Goal: Task Accomplishment & Management: Manage account settings

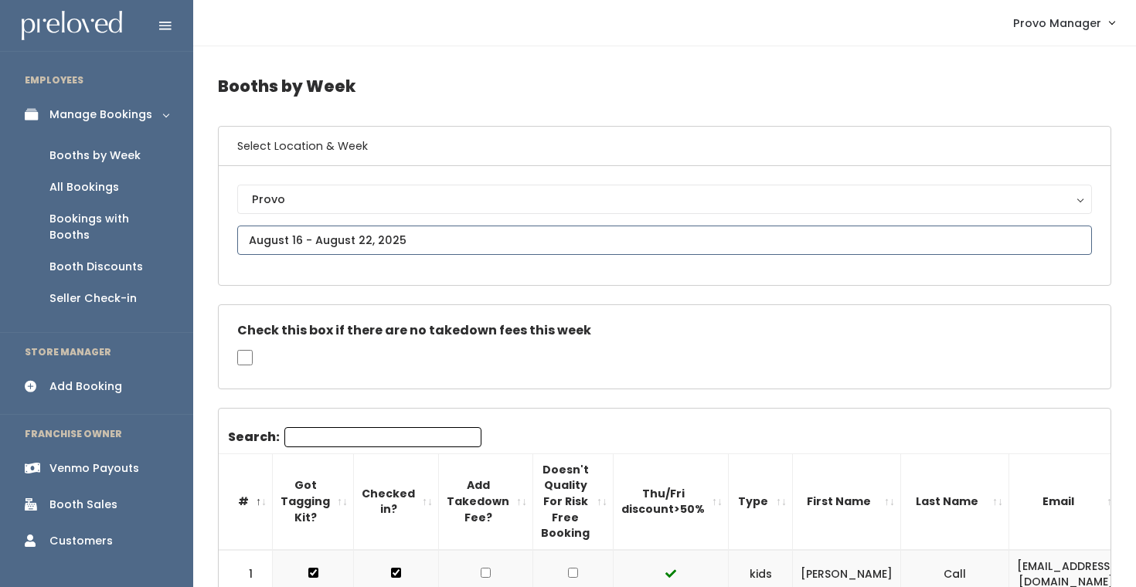
click at [323, 242] on input "text" at bounding box center [664, 240] width 855 height 29
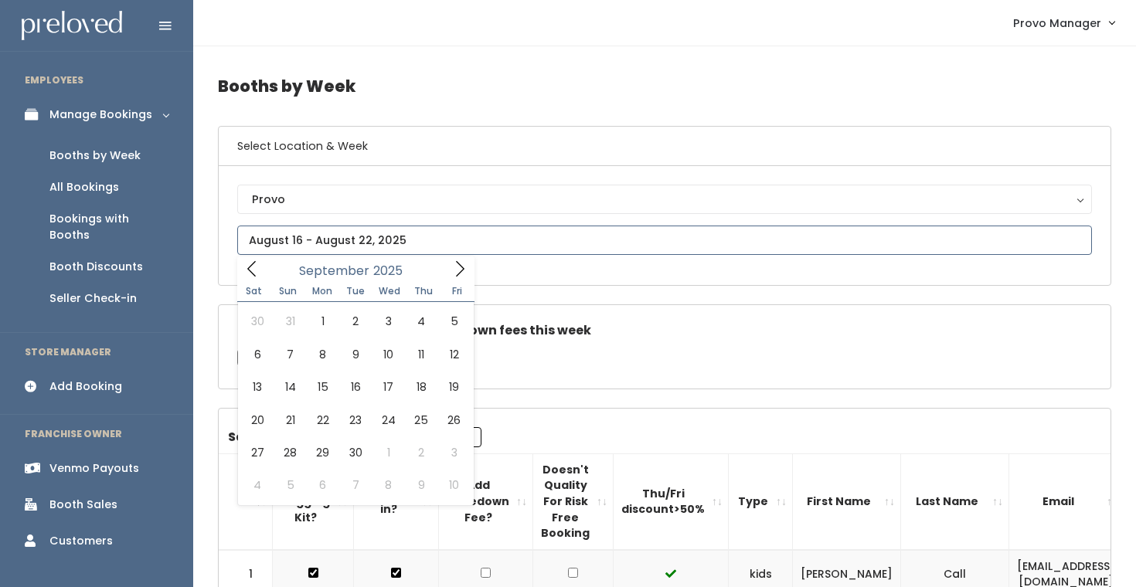
click at [455, 277] on icon at bounding box center [459, 268] width 17 height 17
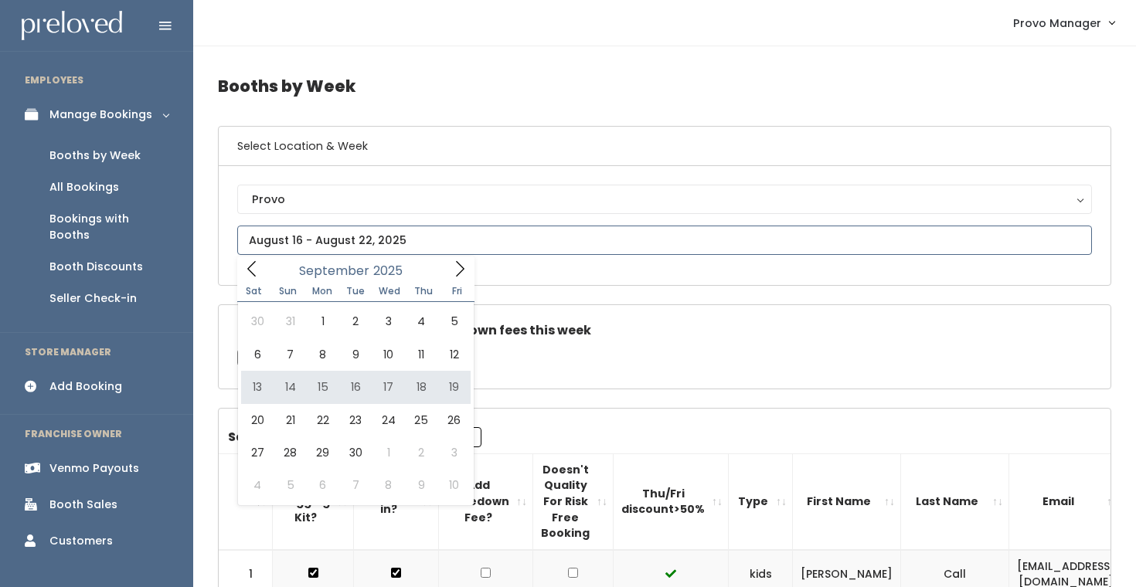
type input "[DATE] to [DATE]"
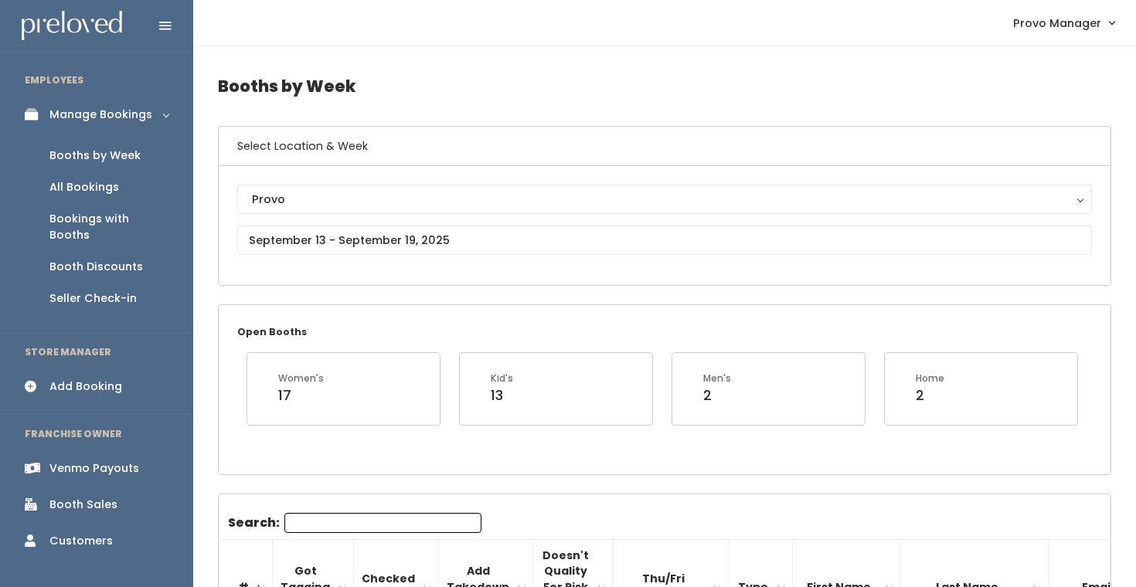
click at [366, 525] on input "Search:" at bounding box center [382, 523] width 197 height 20
type input "rebe"
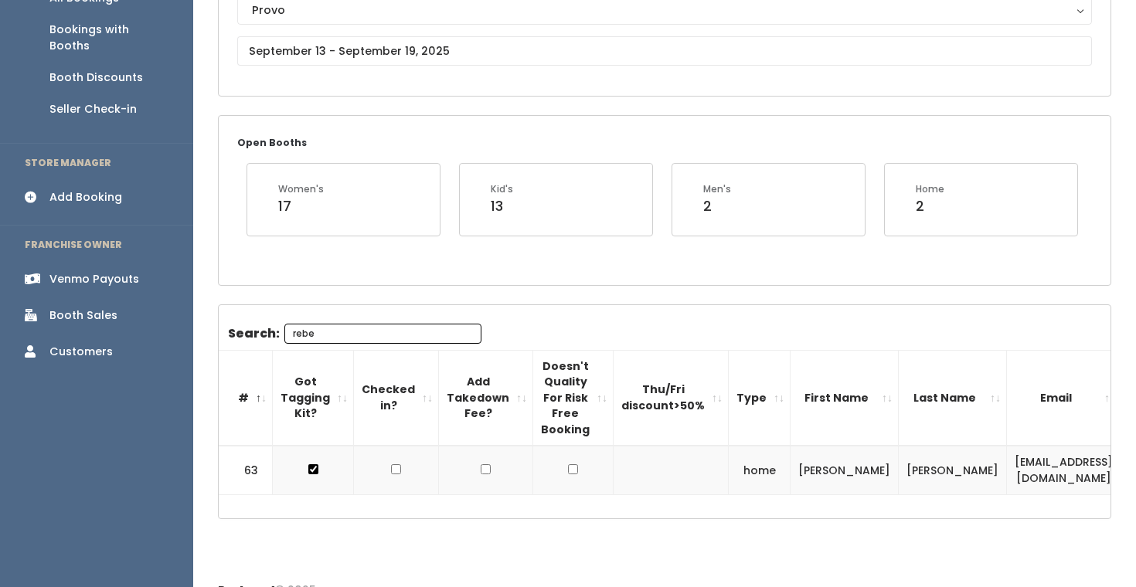
scroll to position [229, 0]
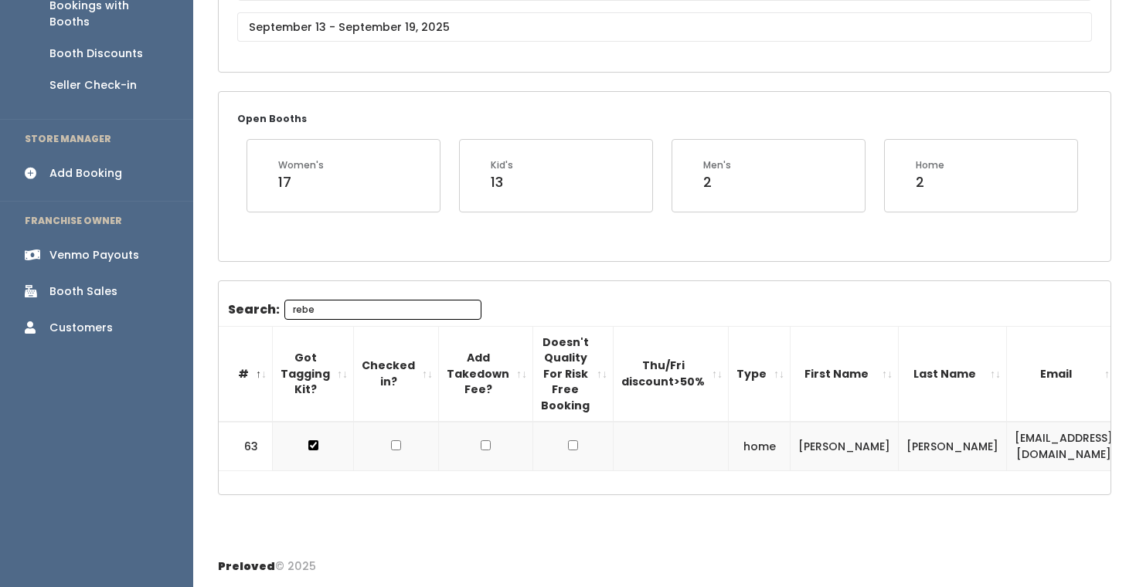
click at [382, 300] on input "rebe" at bounding box center [382, 310] width 197 height 20
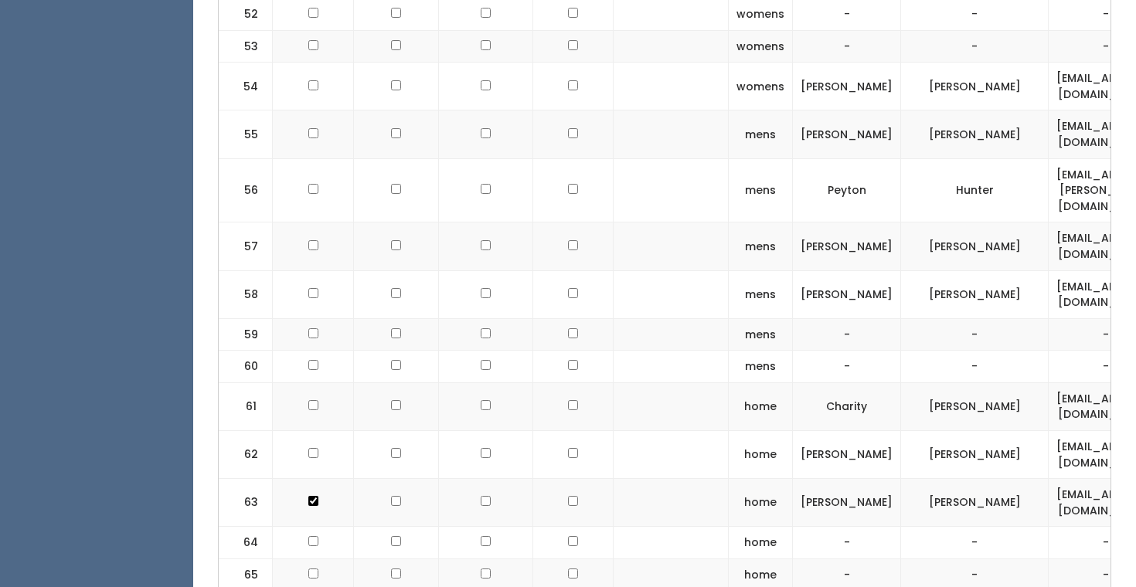
scroll to position [0, 273]
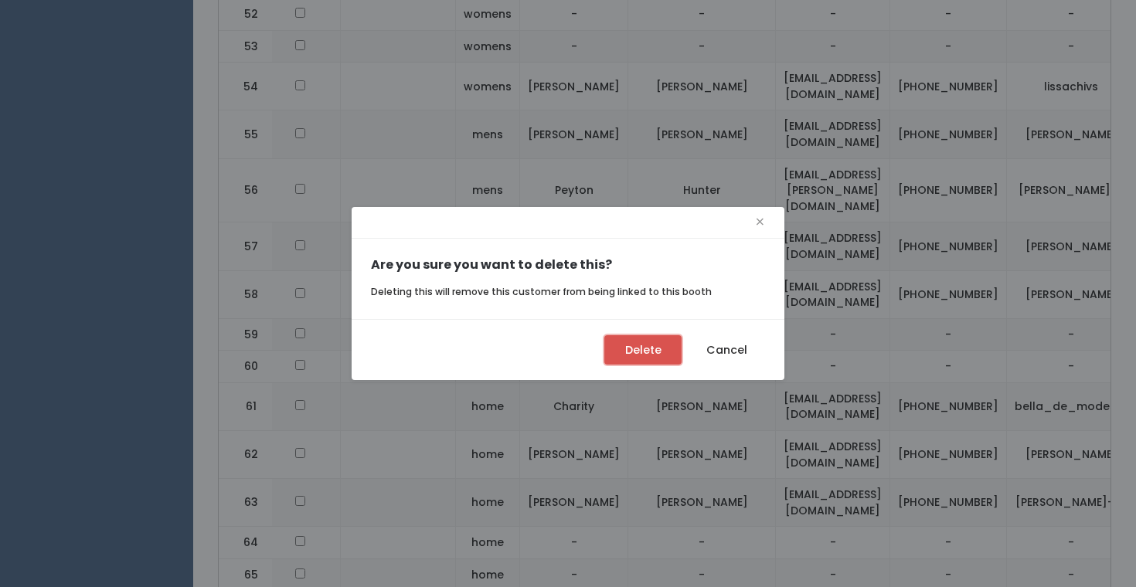
click at [660, 353] on button "Delete" at bounding box center [642, 349] width 77 height 29
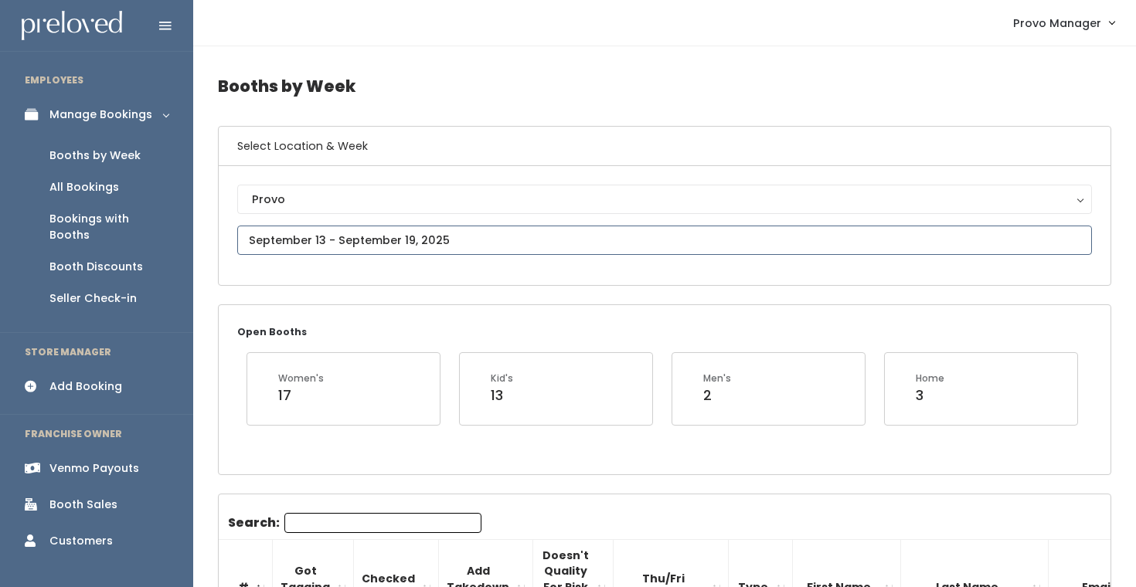
click at [364, 237] on input "text" at bounding box center [664, 240] width 855 height 29
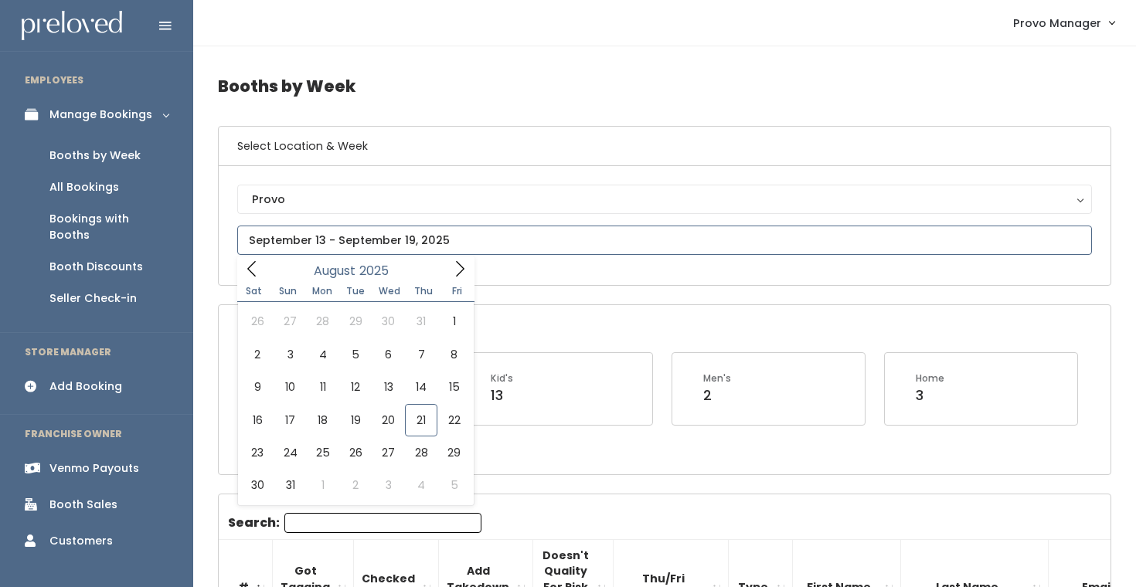
click at [460, 264] on icon at bounding box center [459, 268] width 17 height 17
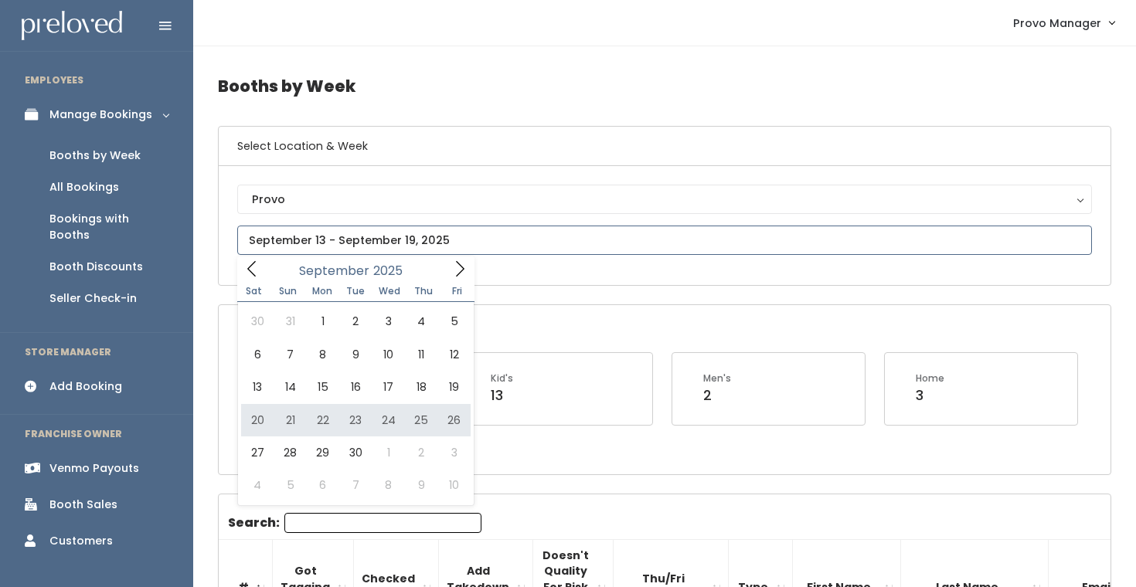
type input "September 20 to September 26"
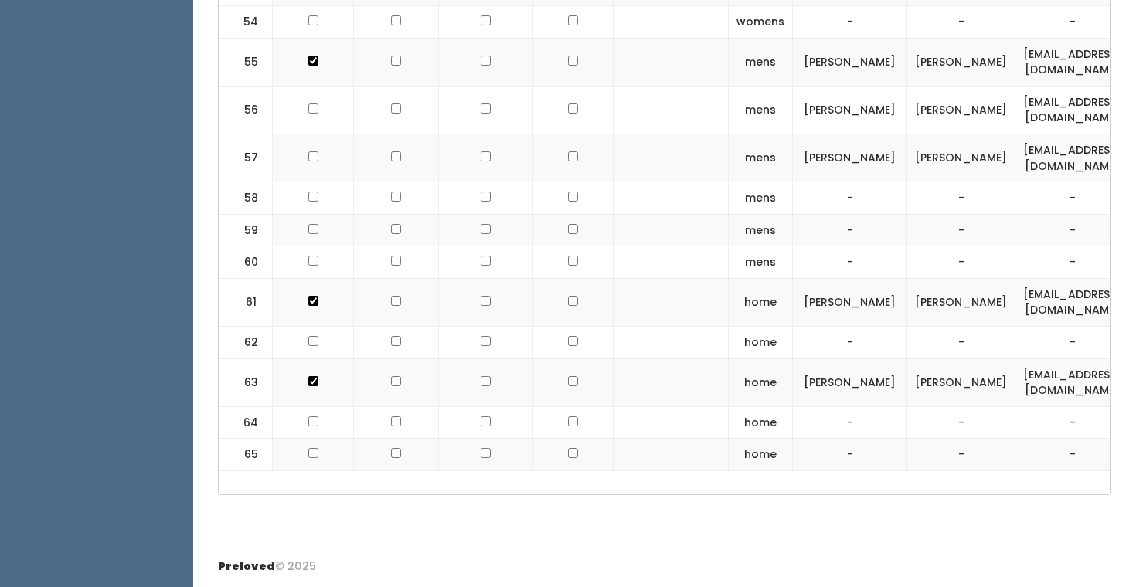
scroll to position [0, 371]
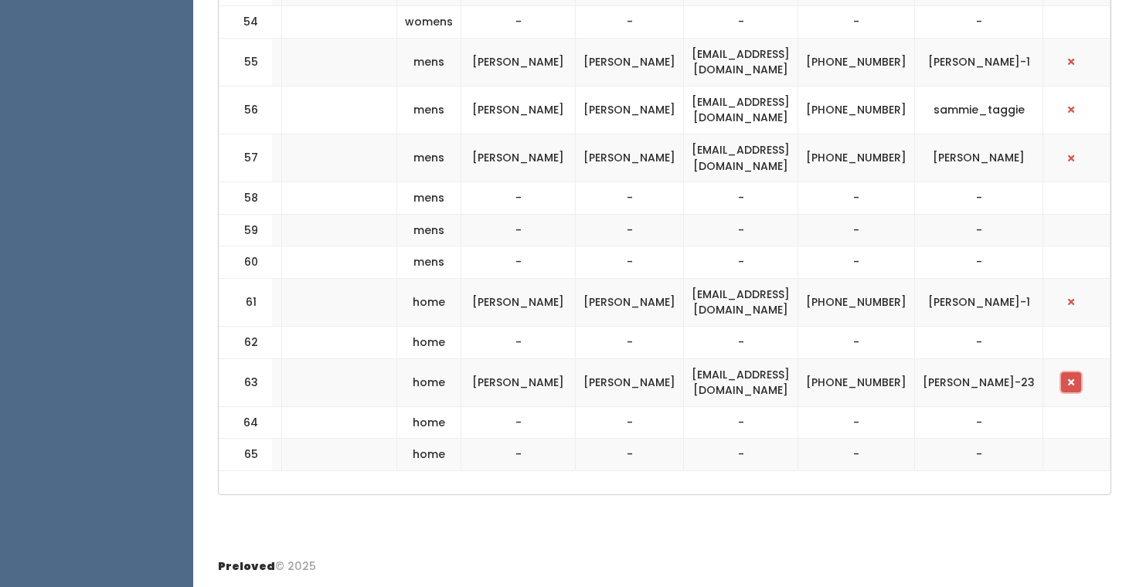
click at [1081, 379] on button "button" at bounding box center [1071, 383] width 20 height 20
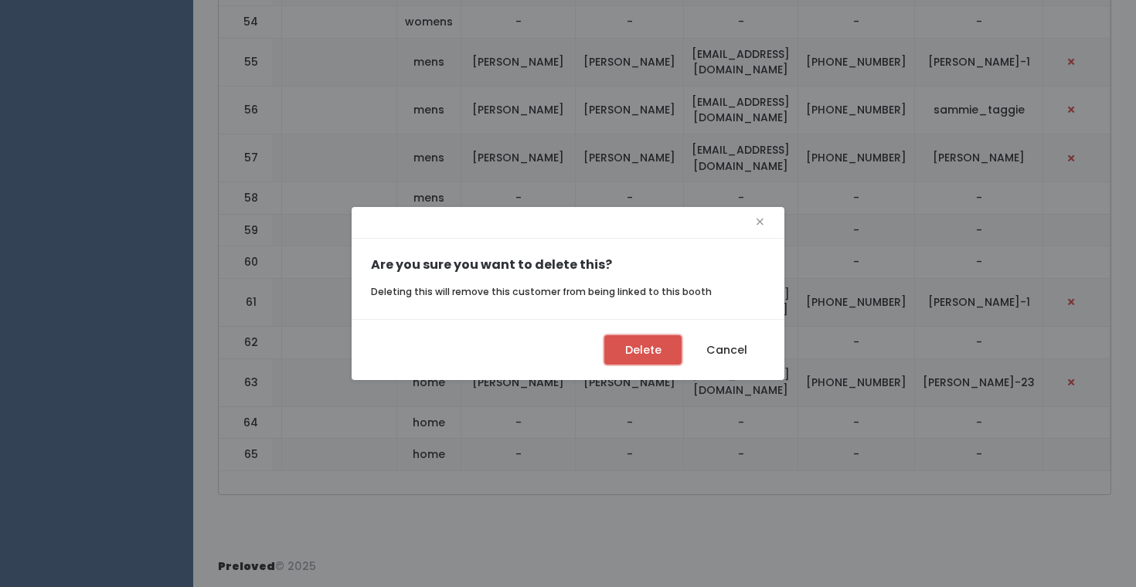
click at [649, 355] on button "Delete" at bounding box center [642, 349] width 77 height 29
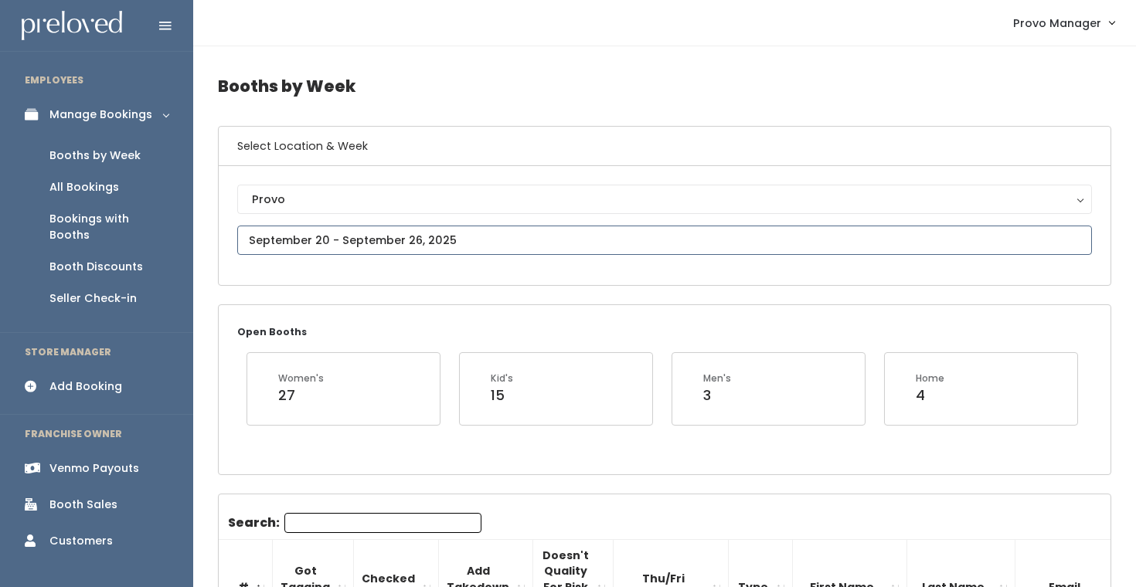
click at [349, 247] on input "text" at bounding box center [664, 240] width 855 height 29
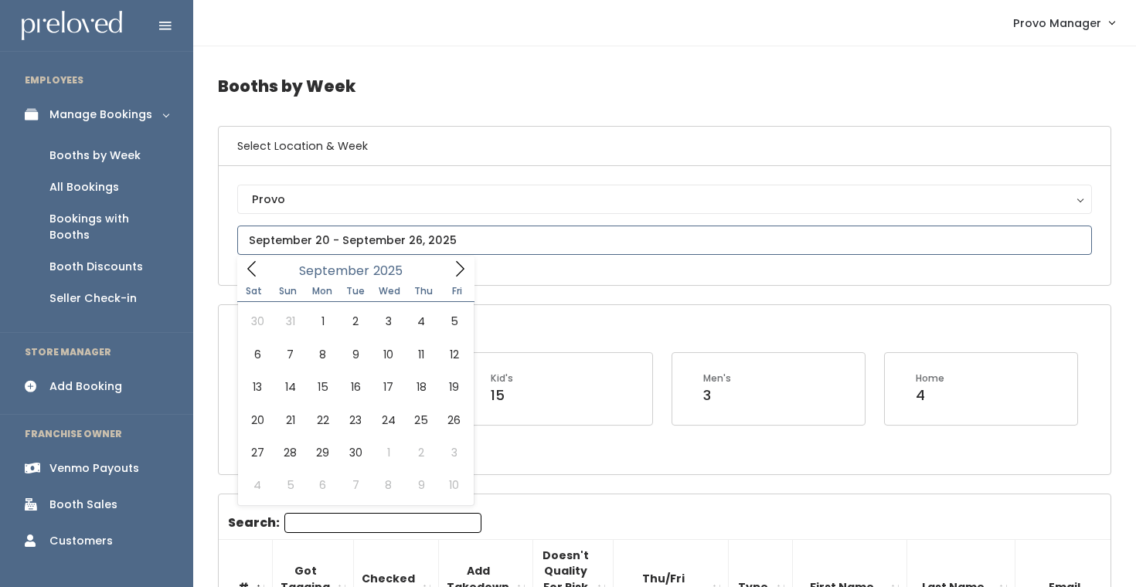
click at [454, 261] on icon at bounding box center [459, 268] width 17 height 17
type input "September 27 to October 3"
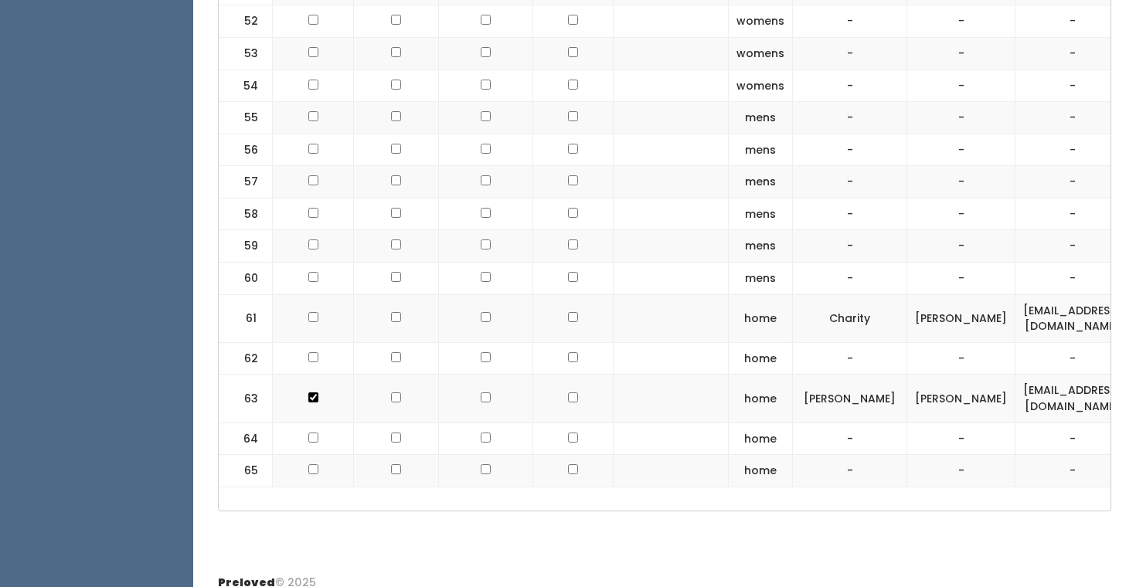
scroll to position [0, 361]
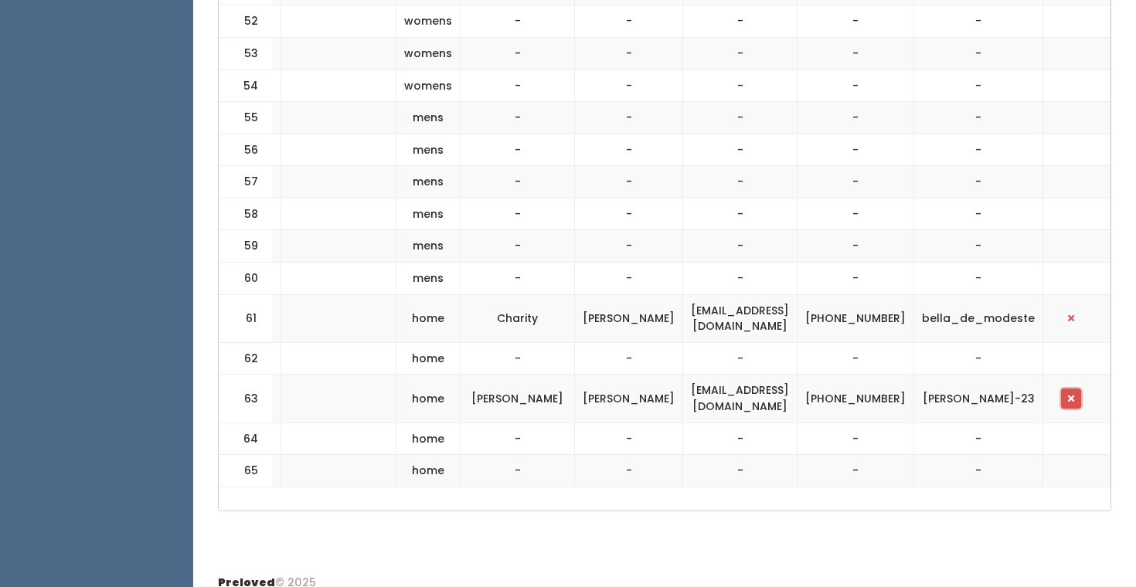
click at [1081, 389] on button "button" at bounding box center [1071, 399] width 20 height 20
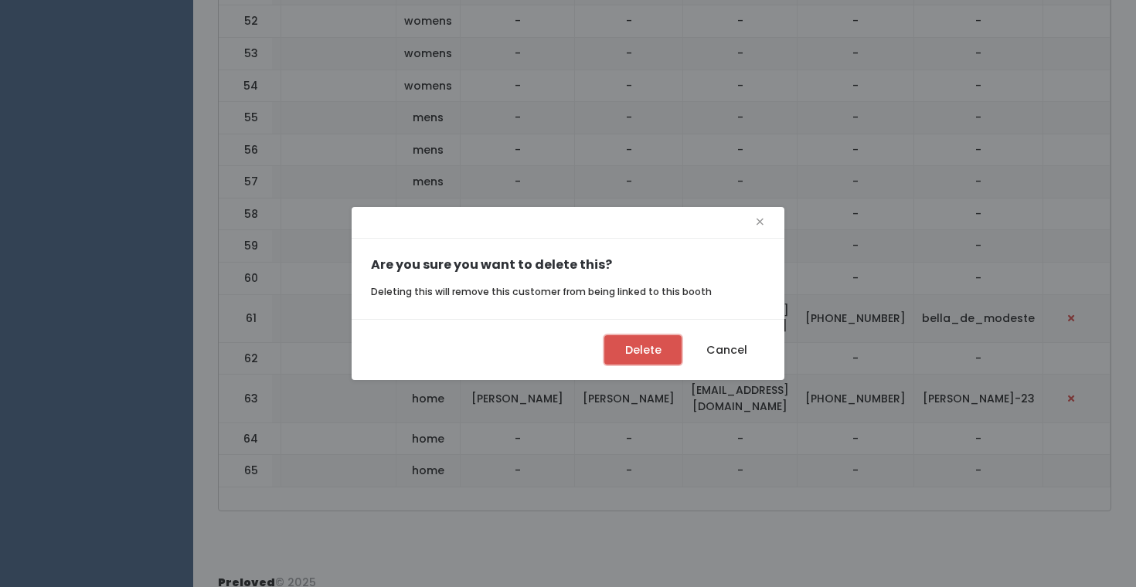
click at [620, 349] on button "Delete" at bounding box center [642, 349] width 77 height 29
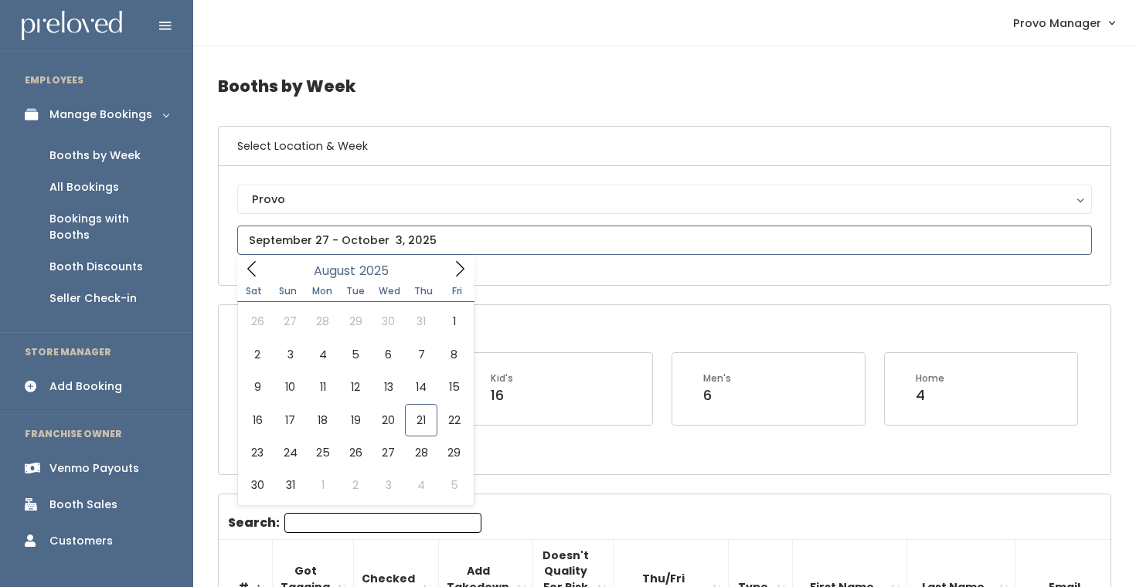
click at [340, 244] on input "text" at bounding box center [664, 240] width 855 height 29
click at [465, 260] on span at bounding box center [459, 269] width 29 height 24
type input "October 4 to October 10"
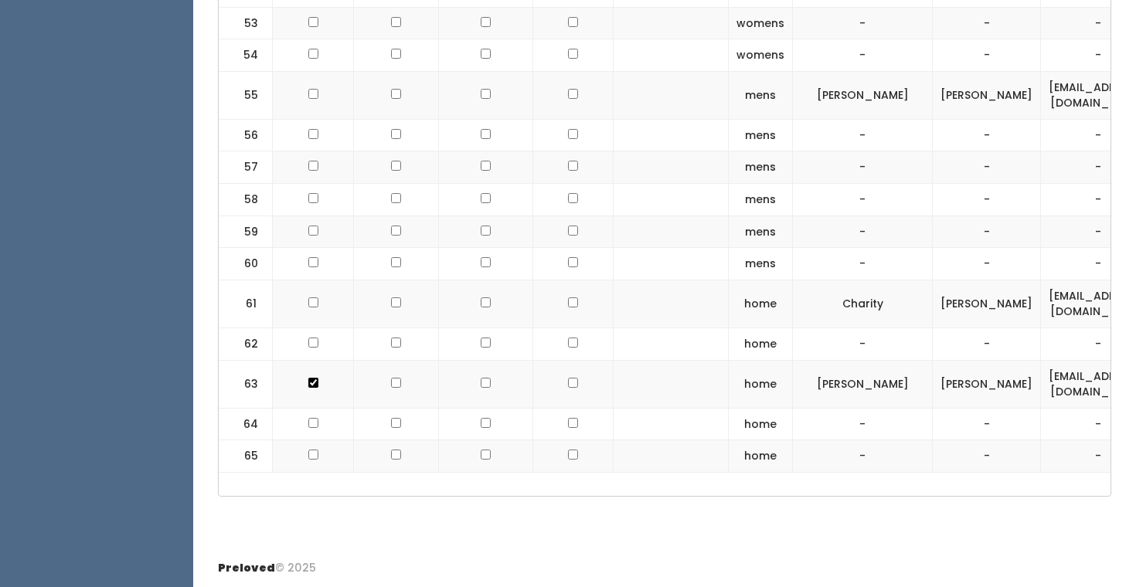
scroll to position [0, 262]
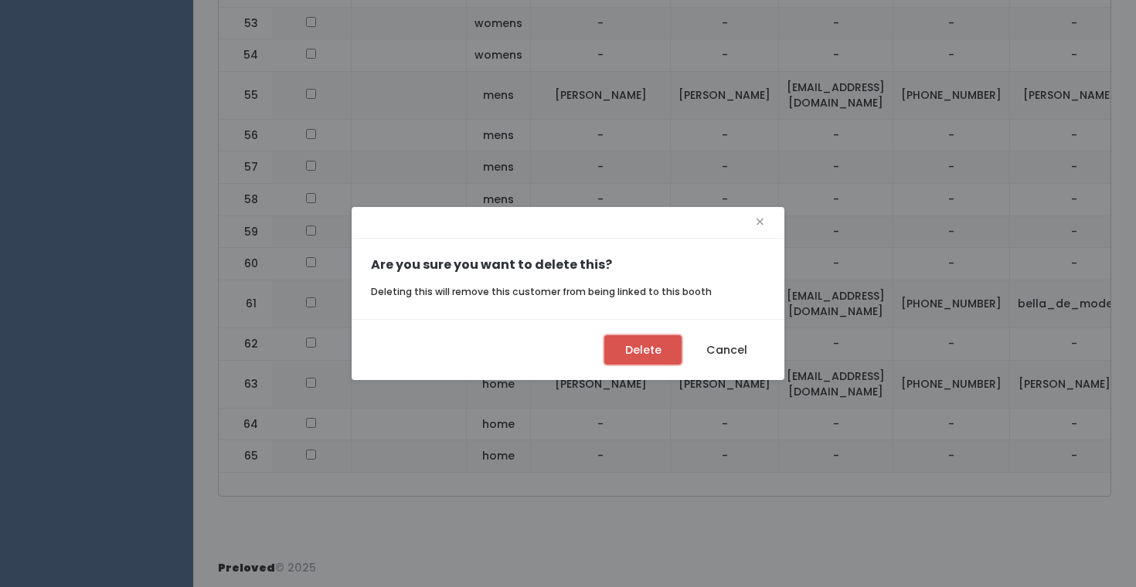
click at [639, 345] on button "Delete" at bounding box center [642, 349] width 77 height 29
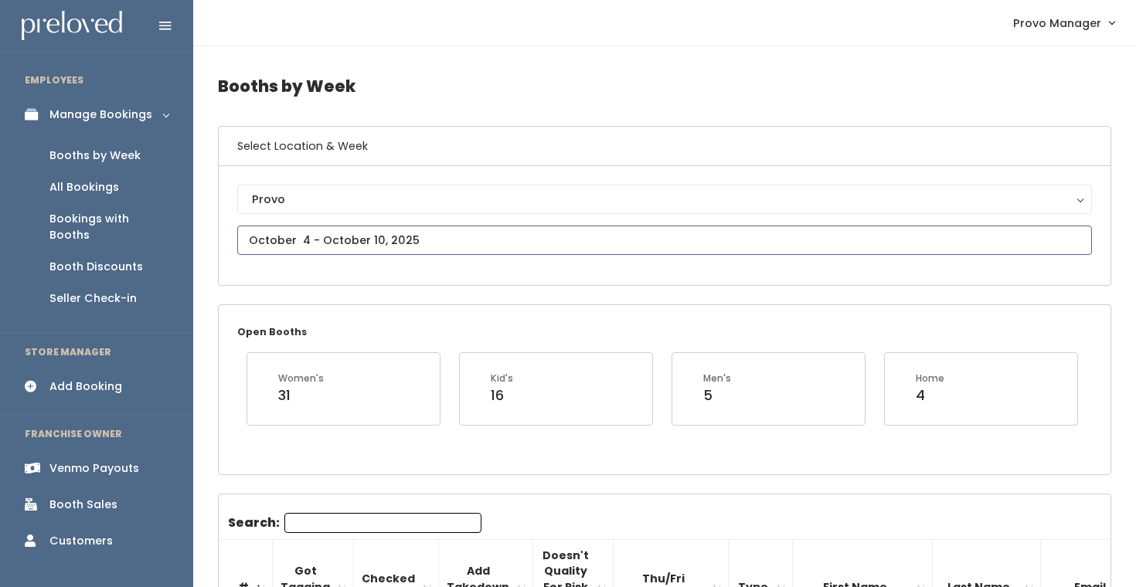
click at [339, 239] on input "text" at bounding box center [664, 240] width 855 height 29
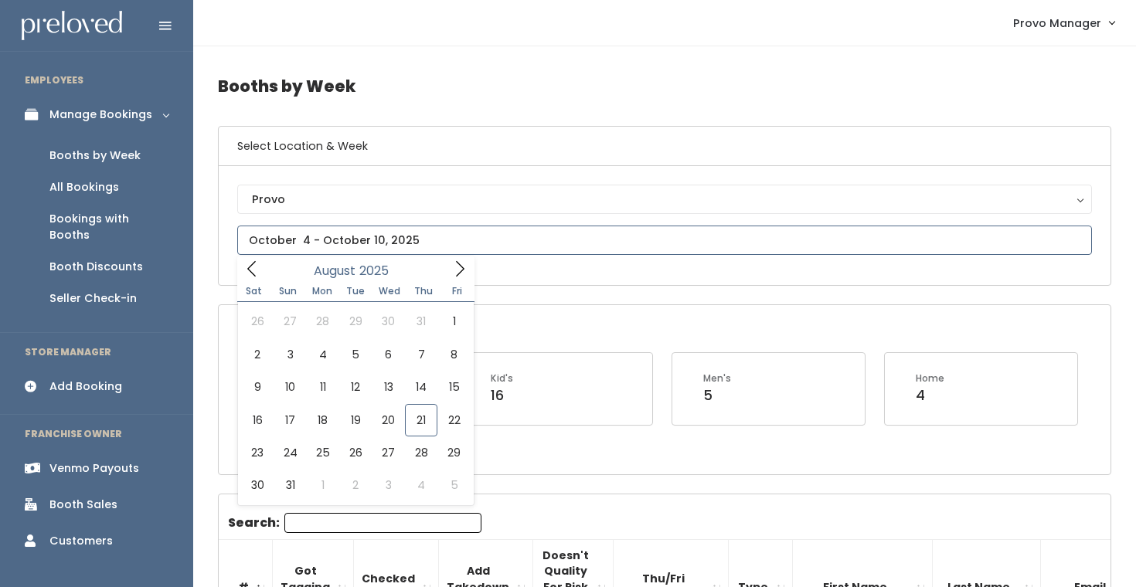
click at [458, 267] on icon at bounding box center [459, 268] width 17 height 17
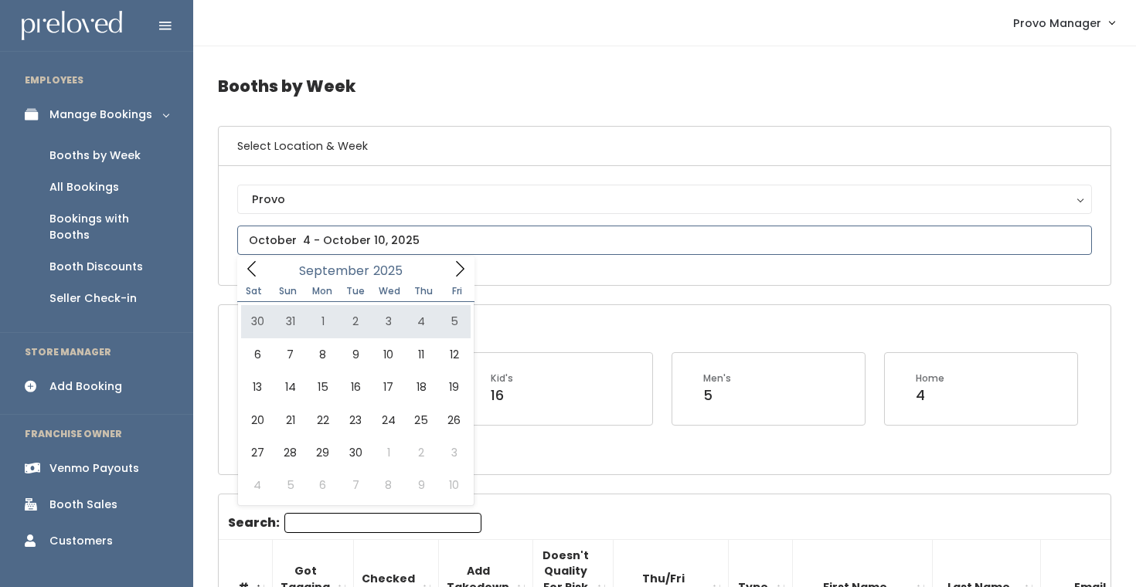
click at [467, 264] on icon at bounding box center [459, 268] width 17 height 17
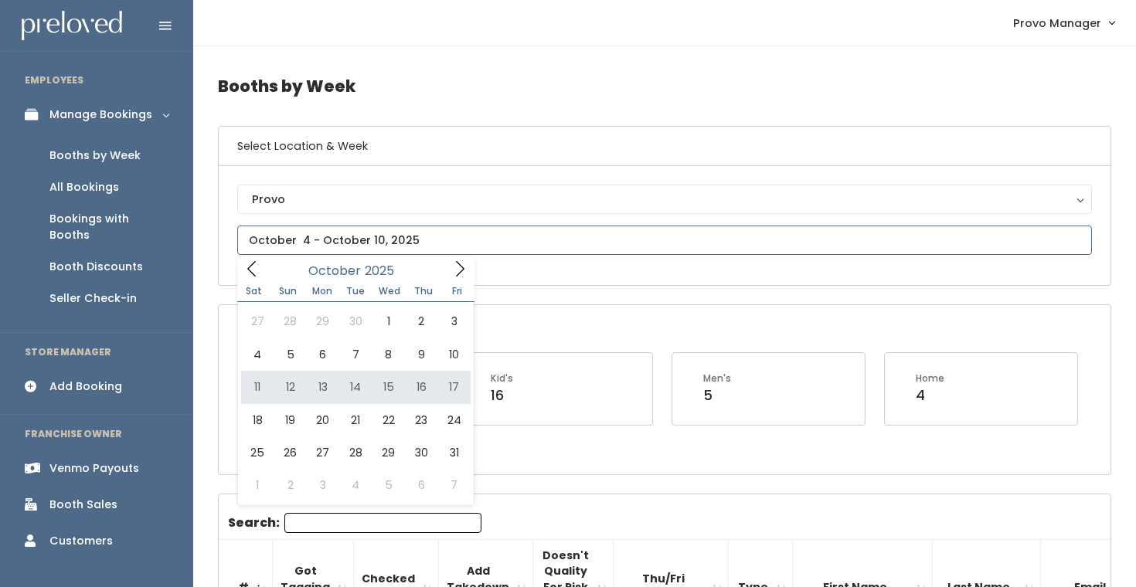
type input "October 11 to October 17"
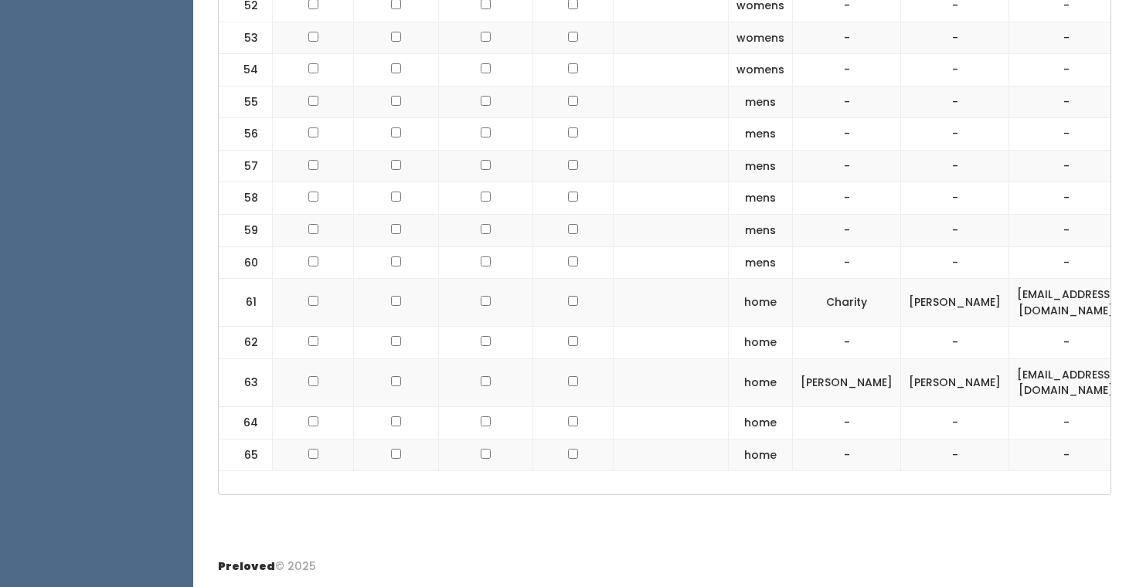
scroll to position [0, 224]
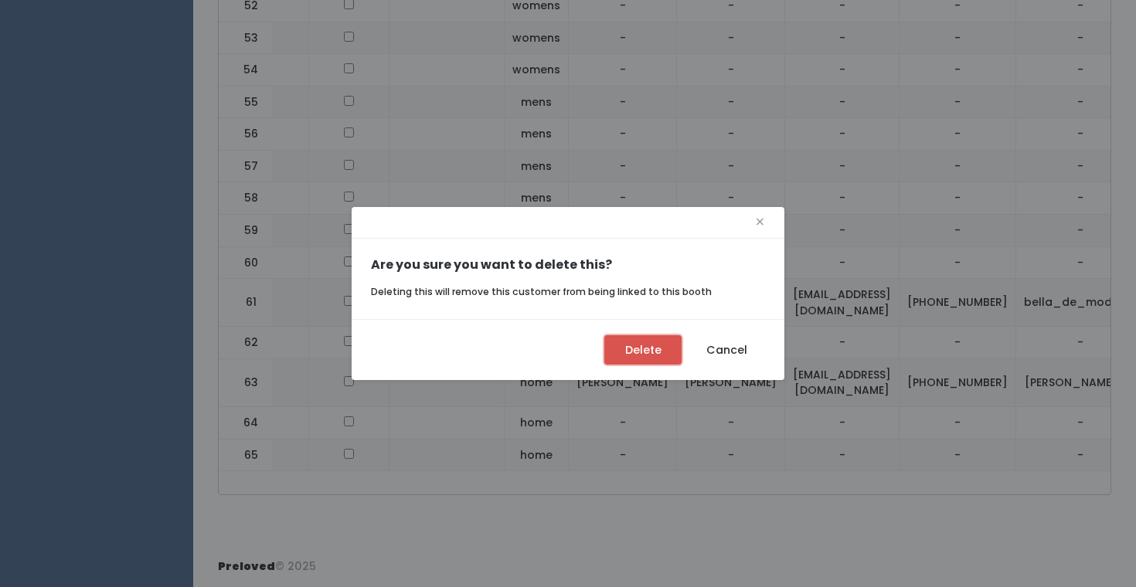
click at [625, 350] on button "Delete" at bounding box center [642, 349] width 77 height 29
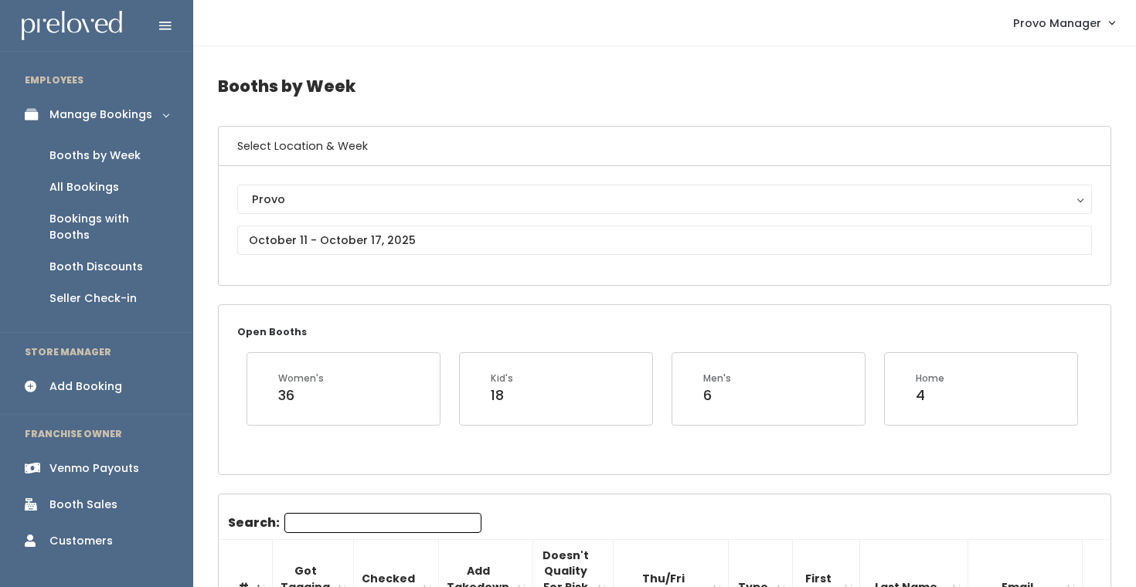
scroll to position [2270, 0]
